Goal: Task Accomplishment & Management: Manage account settings

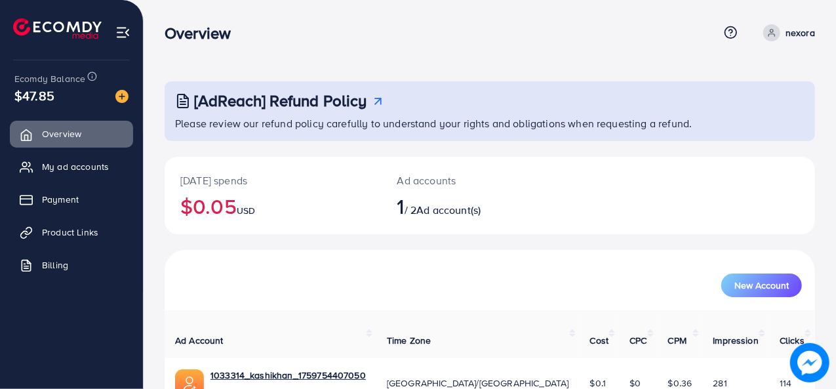
drag, startPoint x: 168, startPoint y: 32, endPoint x: 232, endPoint y: 27, distance: 64.5
click at [232, 27] on h3 "Overview" at bounding box center [203, 33] width 77 height 19
click at [52, 166] on span "My ad accounts" at bounding box center [78, 166] width 67 height 13
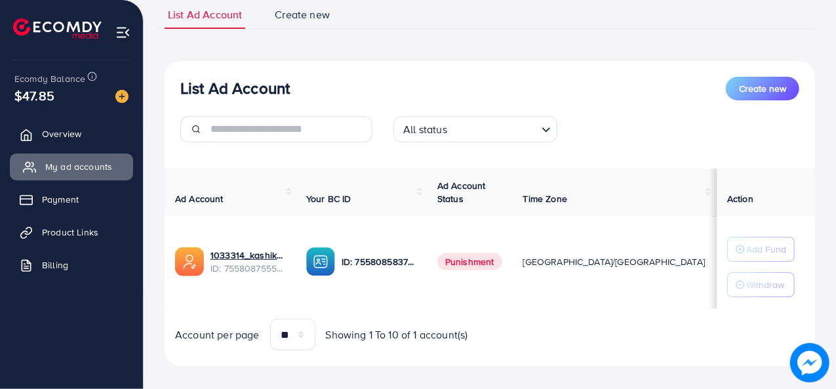
scroll to position [104, 0]
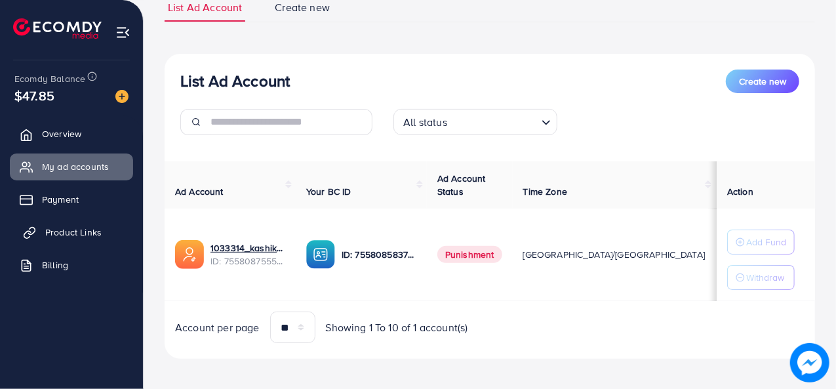
click at [63, 233] on span "Product Links" at bounding box center [73, 232] width 56 height 13
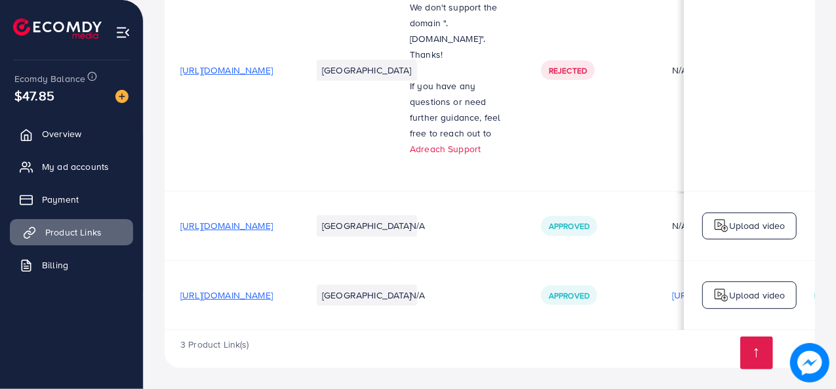
scroll to position [181, 0]
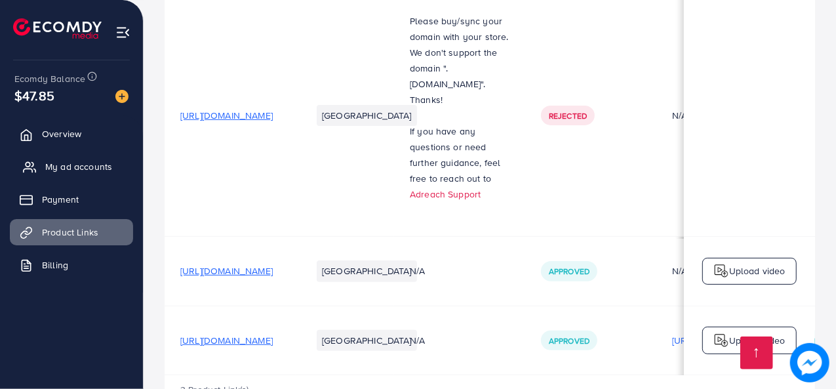
click at [49, 167] on span "My ad accounts" at bounding box center [78, 166] width 67 height 13
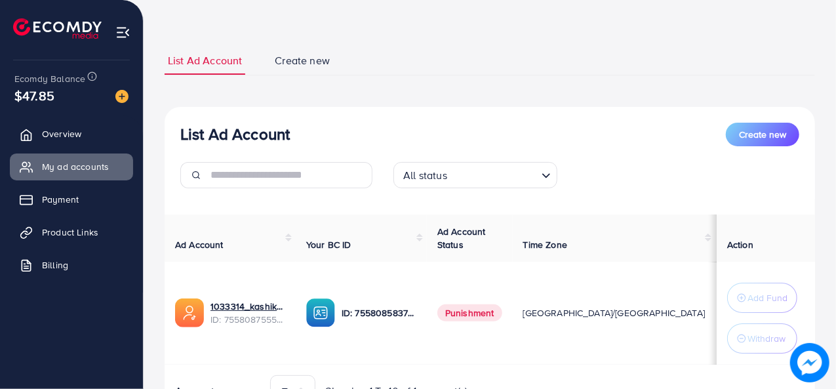
scroll to position [52, 0]
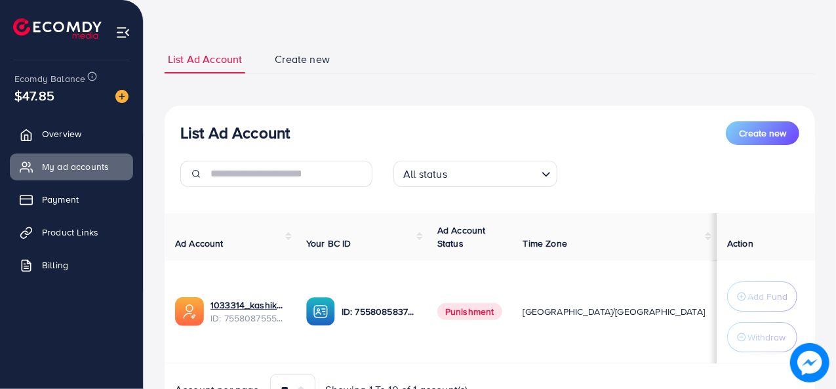
click at [479, 313] on span "Punishment" at bounding box center [469, 311] width 65 height 17
click at [287, 79] on div "List Ad Account Create new List Ad Account Create new All status Loading... Ad …" at bounding box center [490, 233] width 650 height 376
